Goal: Task Accomplishment & Management: Complete application form

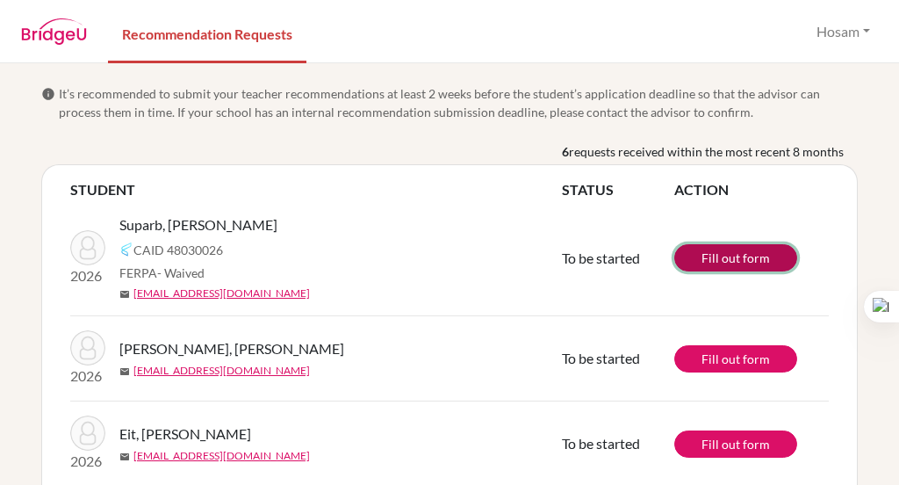
click at [712, 260] on link "Fill out form" at bounding box center [736, 257] width 123 height 27
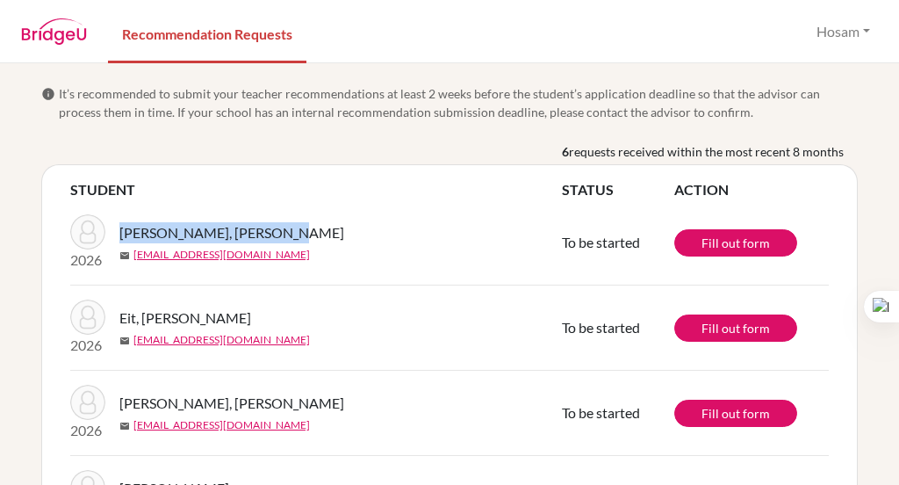
drag, startPoint x: 286, startPoint y: 230, endPoint x: 120, endPoint y: 242, distance: 166.4
click at [120, 242] on div "[PERSON_NAME], [PERSON_NAME]" at bounding box center [347, 232] width 456 height 21
copy span "[PERSON_NAME], [PERSON_NAME]"
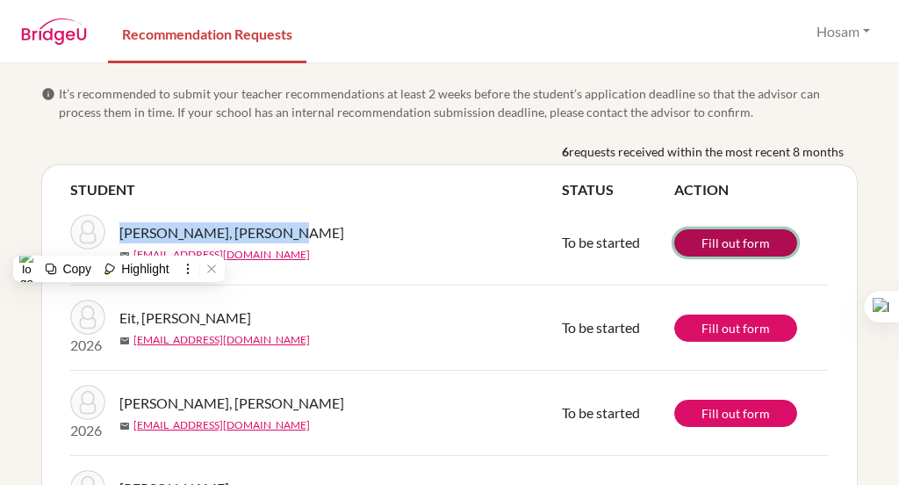
click at [710, 235] on link "Fill out form" at bounding box center [736, 242] width 123 height 27
